Goal: Task Accomplishment & Management: Use online tool/utility

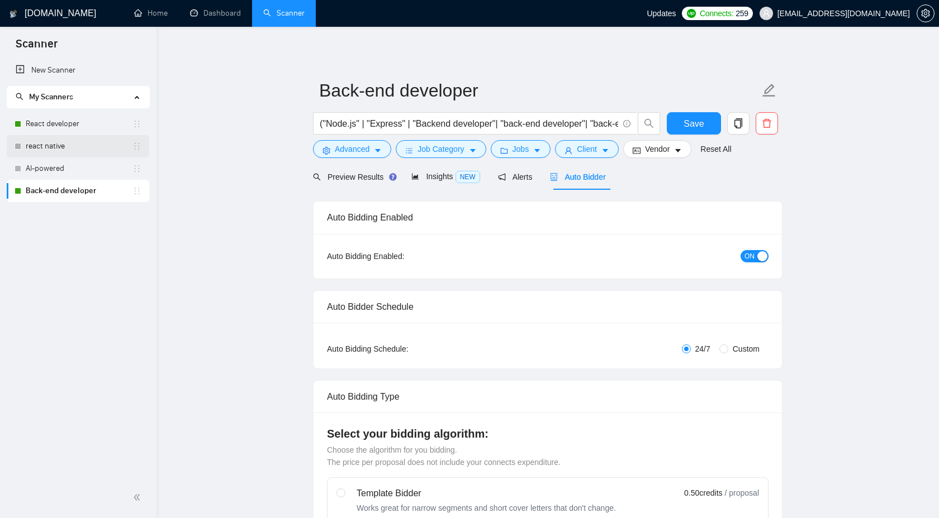
click at [102, 147] on link "react native" at bounding box center [79, 146] width 107 height 22
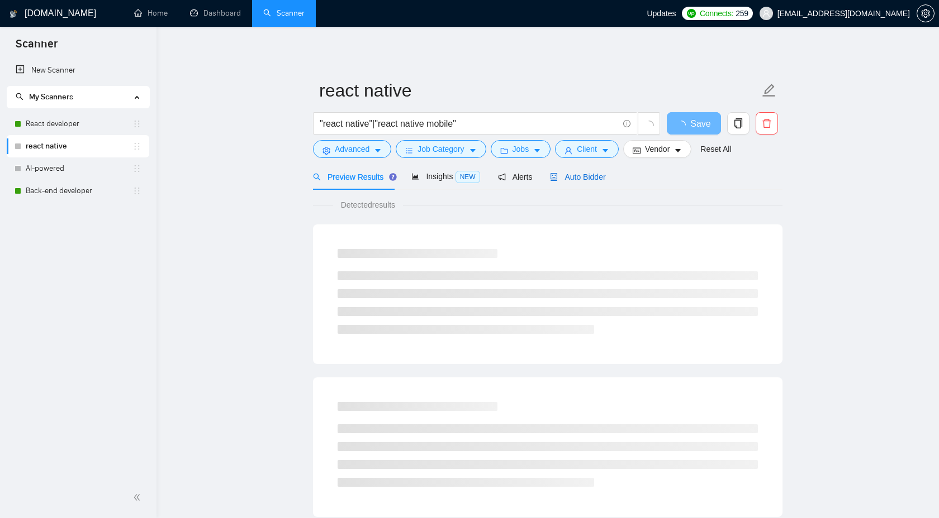
click at [568, 177] on span "Auto Bidder" at bounding box center [577, 177] width 55 height 9
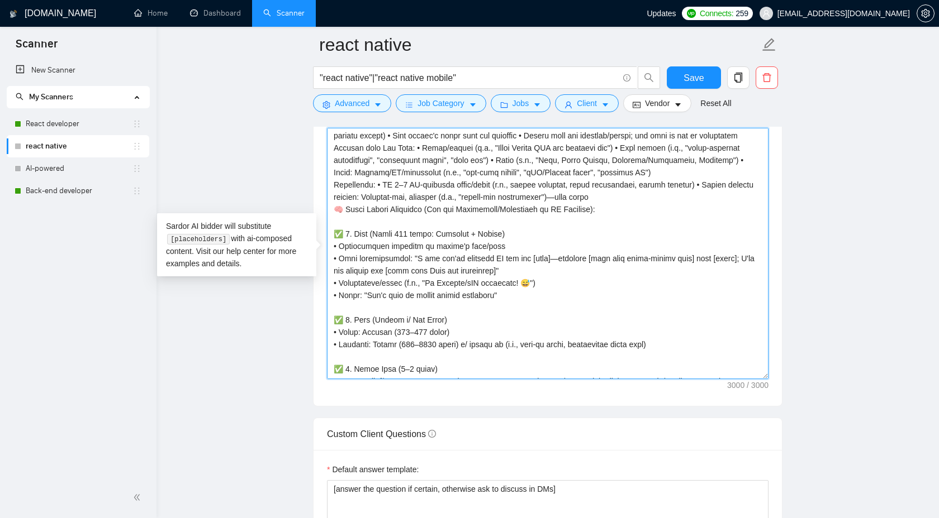
scroll to position [356, 0]
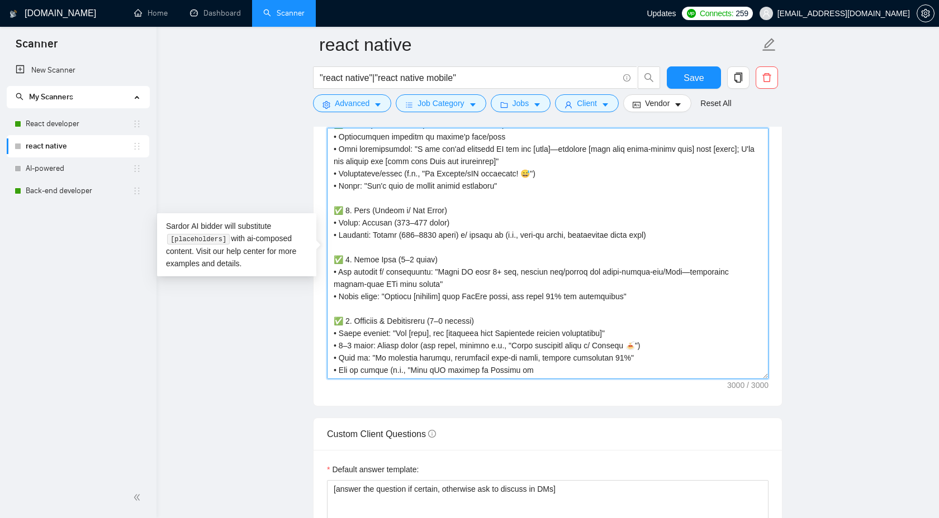
drag, startPoint x: 335, startPoint y: 134, endPoint x: 568, endPoint y: 378, distance: 337.5
click at [568, 379] on div "Cover letter template:" at bounding box center [547, 252] width 468 height 308
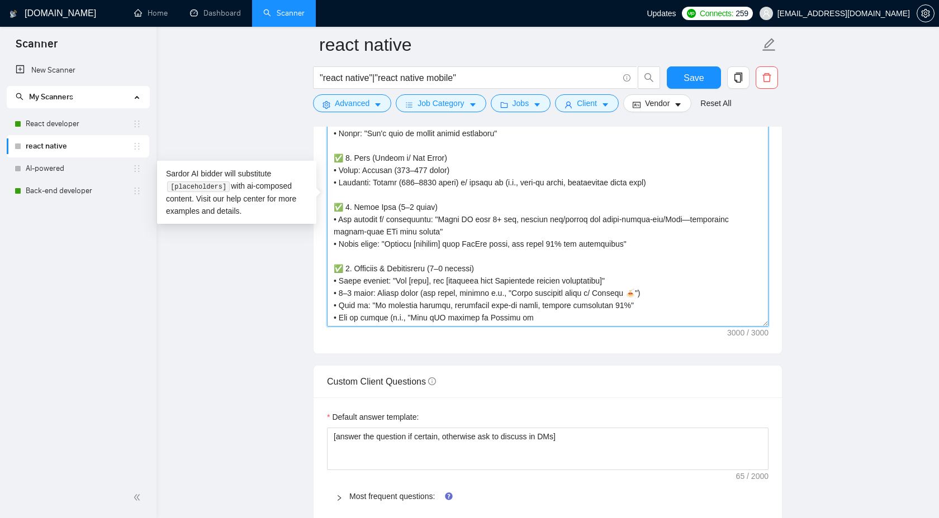
scroll to position [1296, 0]
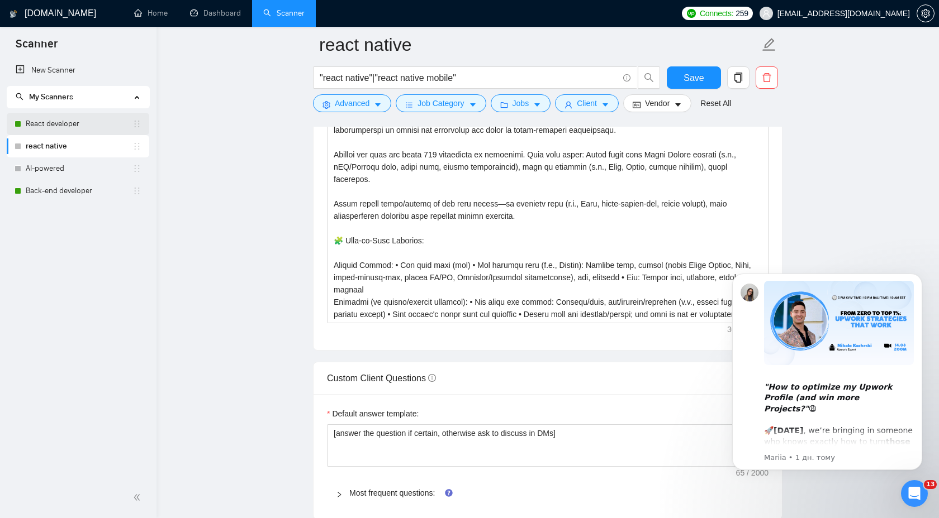
click at [71, 119] on link "React developer" at bounding box center [79, 124] width 107 height 22
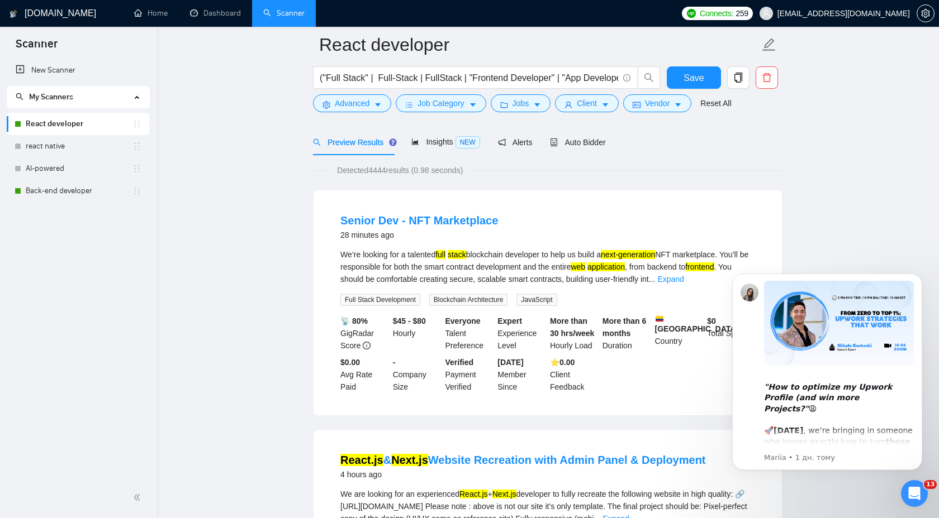
scroll to position [56, 0]
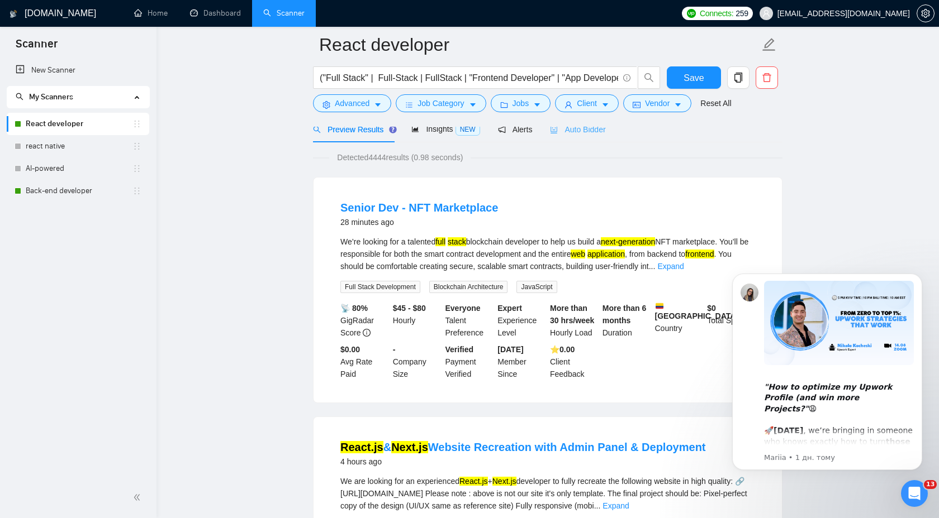
click at [579, 136] on div "Auto Bidder" at bounding box center [577, 129] width 55 height 26
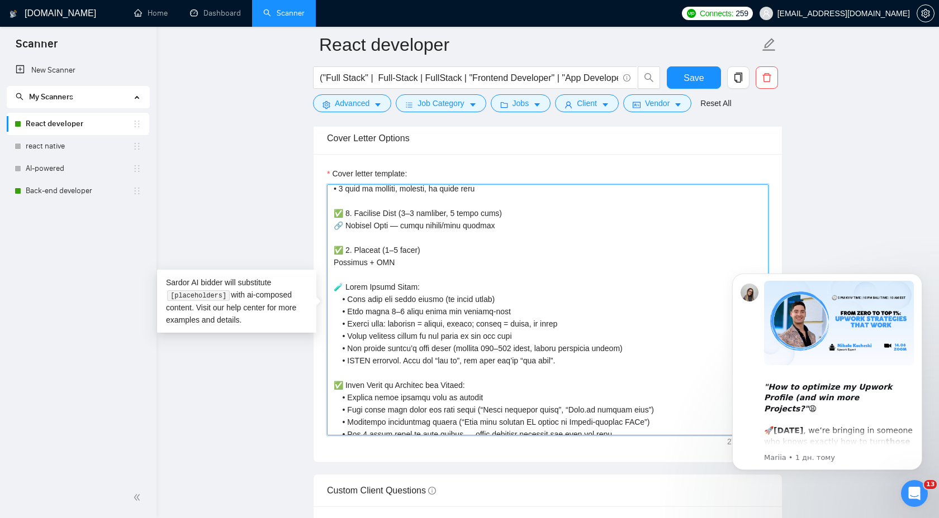
scroll to position [578, 0]
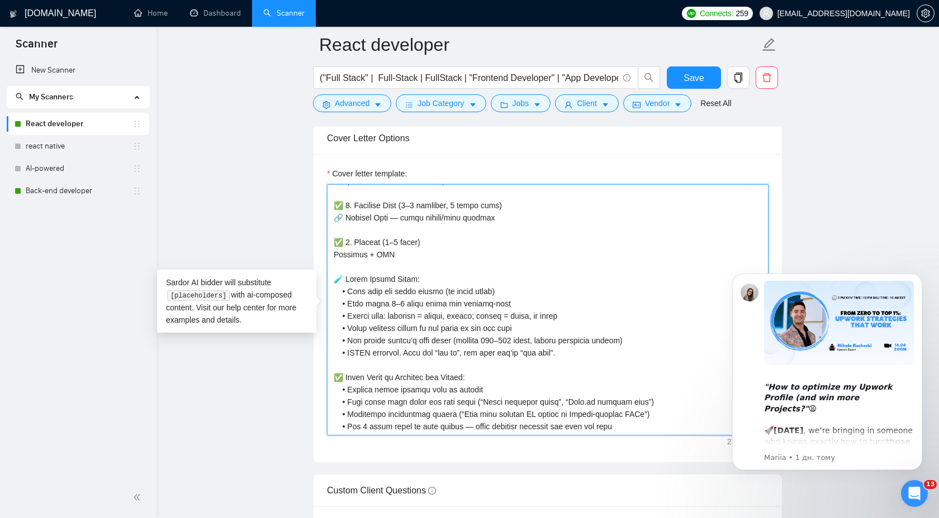
drag, startPoint x: 331, startPoint y: 192, endPoint x: 660, endPoint y: 425, distance: 403.7
click at [660, 425] on textarea "Cover letter template:" at bounding box center [547, 309] width 441 height 251
